Goal: Task Accomplishment & Management: Manage account settings

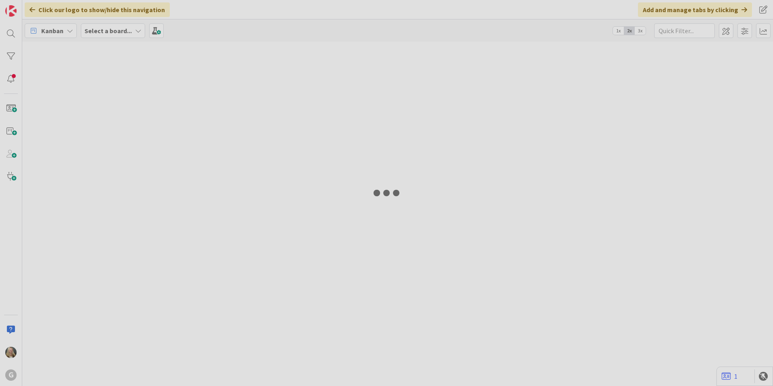
type input "Green"
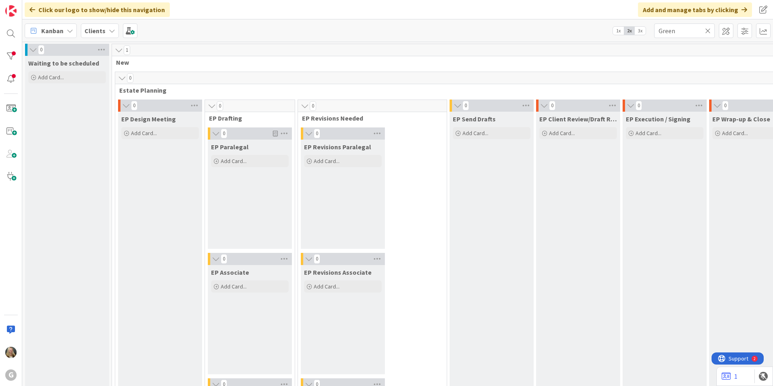
click at [103, 26] on span "Clients" at bounding box center [94, 31] width 21 height 10
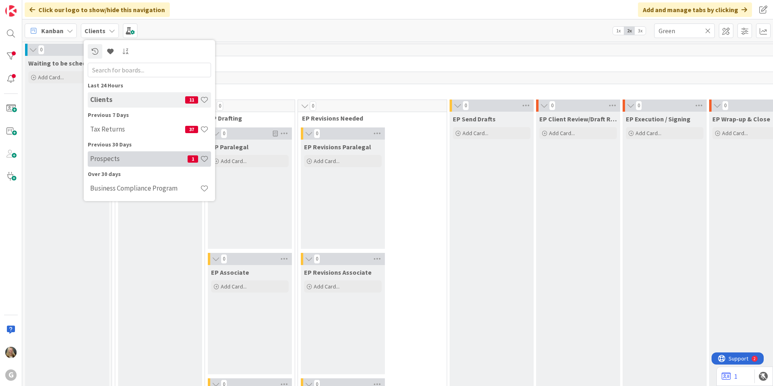
click at [100, 161] on h4 "Prospects" at bounding box center [138, 158] width 97 height 8
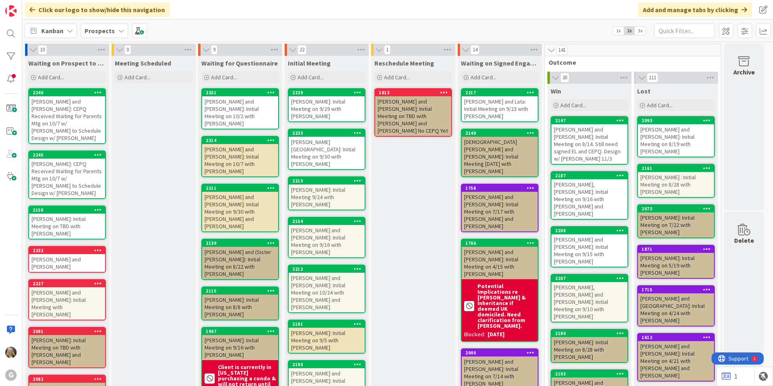
click at [72, 287] on div "Pulver, Donald and Jacqueline: Initial Meeting with Joel TBD" at bounding box center [67, 303] width 76 height 32
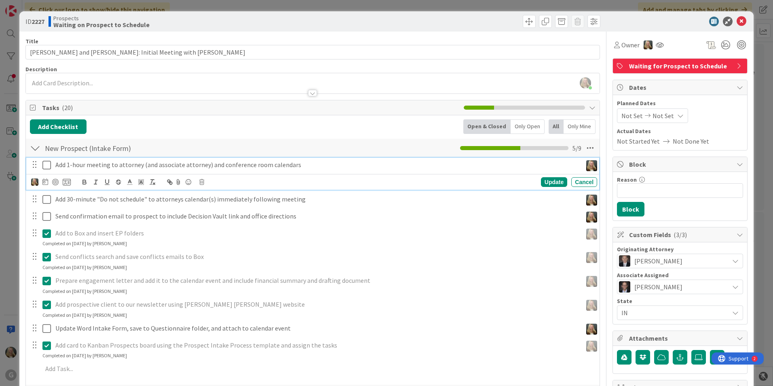
click at [47, 166] on icon at bounding box center [46, 165] width 8 height 10
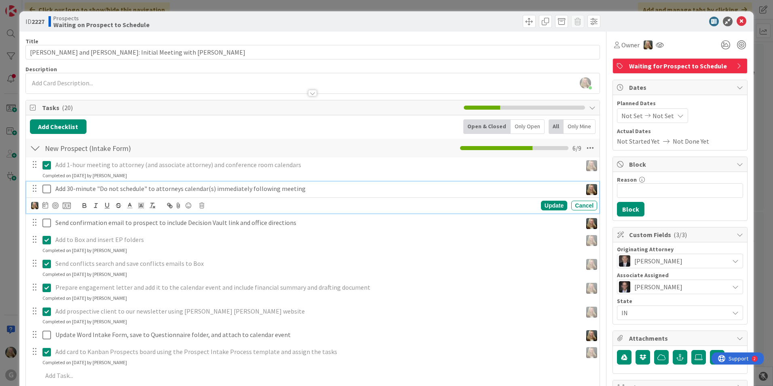
click at [48, 184] on icon at bounding box center [46, 189] width 8 height 10
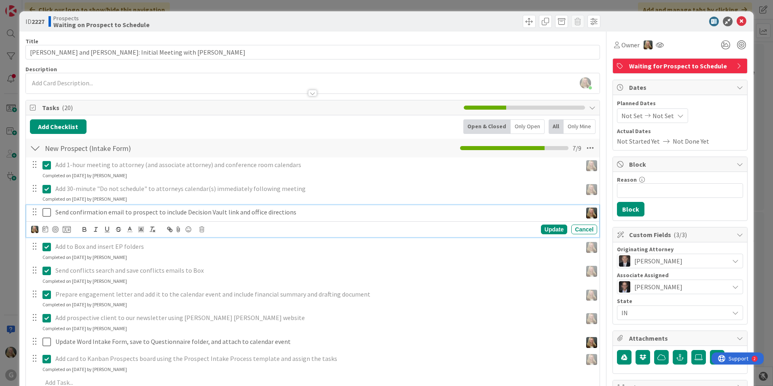
click at [48, 215] on icon at bounding box center [46, 212] width 8 height 10
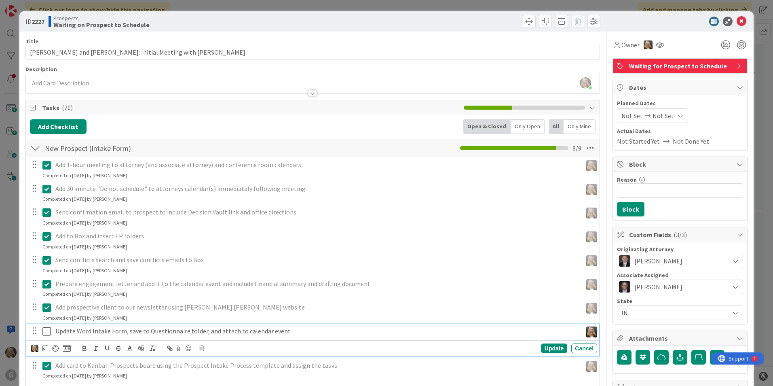
click at [46, 330] on icon at bounding box center [46, 331] width 8 height 10
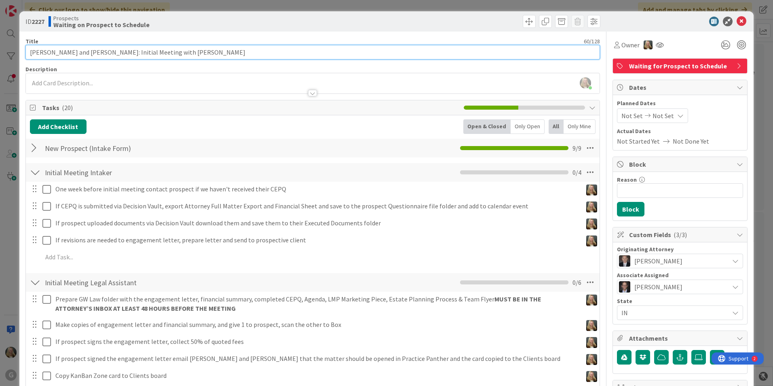
click at [196, 49] on input "Pulver, Donald and Jacqueline: Initial Meeting with Joel TBD" at bounding box center [312, 52] width 574 height 15
type input "Pulver, Donald and Jacqueline: Initial Meeting with Joel 10/9"
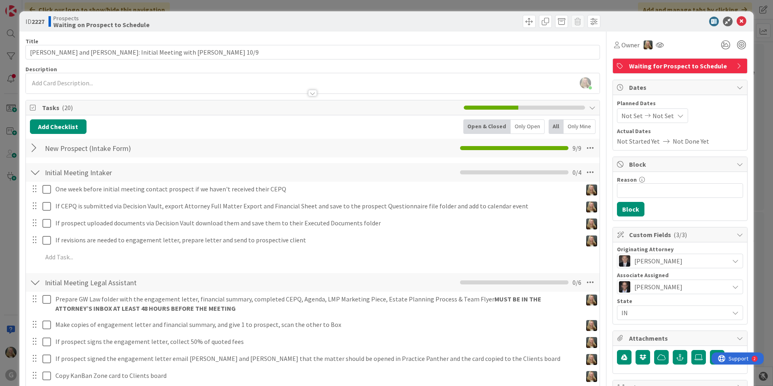
click at [628, 118] on span "Not Set" at bounding box center [631, 116] width 21 height 10
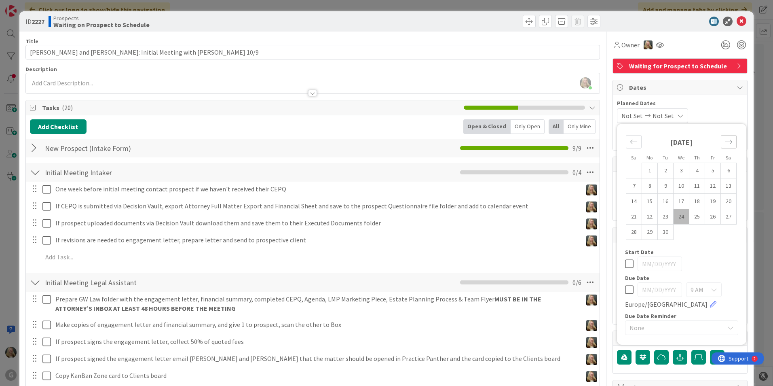
click at [725, 138] on icon "Move forward to switch to the next month." at bounding box center [729, 142] width 8 height 8
click at [691, 186] on td "9" at bounding box center [697, 185] width 16 height 15
type input "10/09/2025"
click at [736, 18] on icon at bounding box center [741, 22] width 10 height 10
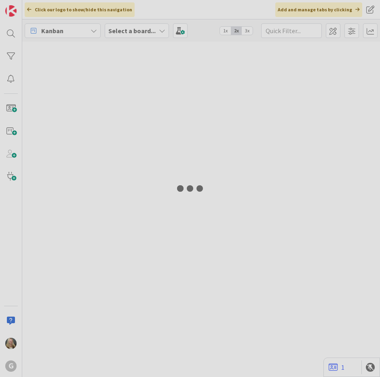
type input "Green"
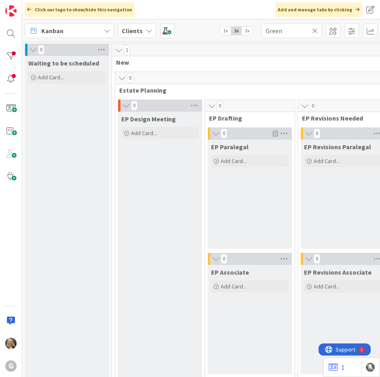
click at [126, 29] on b "Clients" at bounding box center [132, 31] width 21 height 8
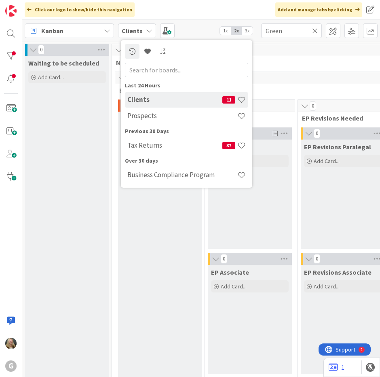
click at [126, 29] on b "Clients" at bounding box center [132, 31] width 21 height 8
